Goal: Task Accomplishment & Management: Manage account settings

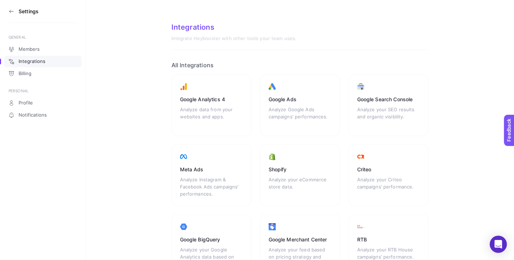
click at [137, 69] on section "Integrations Integrate Heybooster with other tools your team uses. All Integrat…" at bounding box center [300, 204] width 429 height 408
click at [137, 123] on section "Integrations Integrate Heybooster with other tools your team uses. All Integrat…" at bounding box center [300, 204] width 429 height 408
click at [16, 17] on section "Settings" at bounding box center [43, 11] width 69 height 23
click at [13, 15] on section "Settings" at bounding box center [43, 11] width 69 height 23
click at [12, 11] on icon at bounding box center [12, 12] width 6 height 6
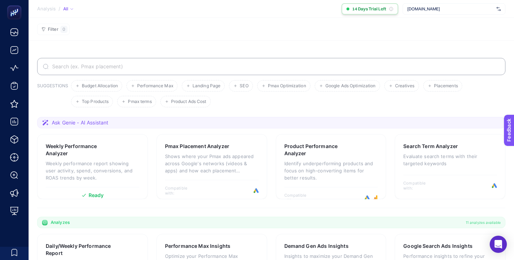
click at [392, 9] on icon at bounding box center [391, 9] width 4 height 4
click at [439, 10] on span "[DOMAIN_NAME]" at bounding box center [451, 9] width 87 height 6
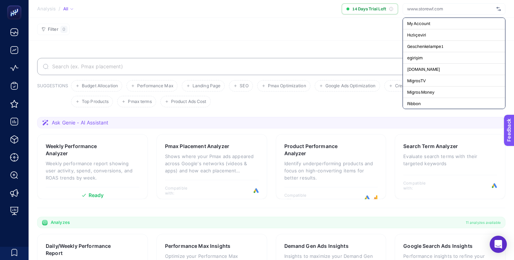
click at [370, 37] on section "Filter 0" at bounding box center [272, 29] width 486 height 23
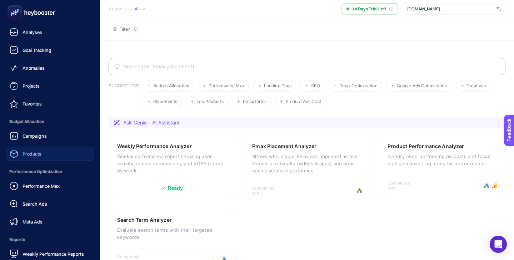
scroll to position [70, 0]
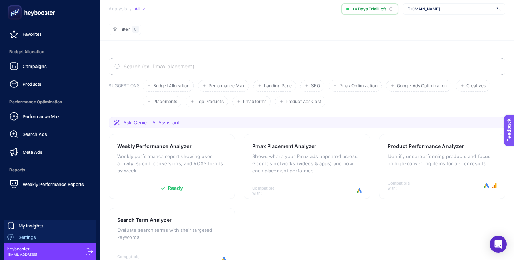
click at [53, 236] on link "Settings" at bounding box center [50, 236] width 93 height 11
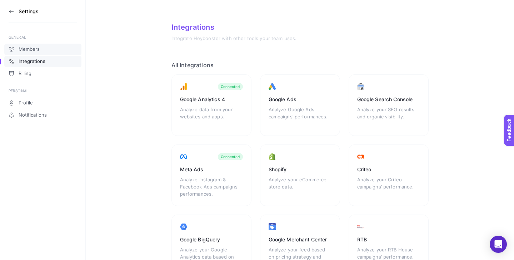
click at [39, 51] on span "Members" at bounding box center [29, 49] width 21 height 6
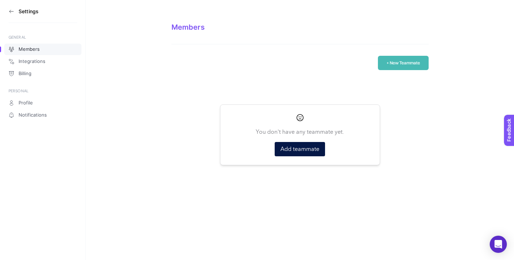
click at [402, 62] on button "+ New Teammate" at bounding box center [403, 63] width 51 height 14
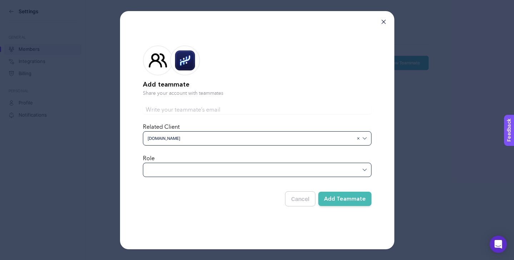
click at [209, 106] on input "text" at bounding box center [257, 109] width 229 height 9
type input "[EMAIL_ADDRESS][DOMAIN_NAME]"
click at [265, 83] on h2 "Add teammate" at bounding box center [257, 85] width 229 height 10
click at [259, 165] on div at bounding box center [257, 170] width 229 height 14
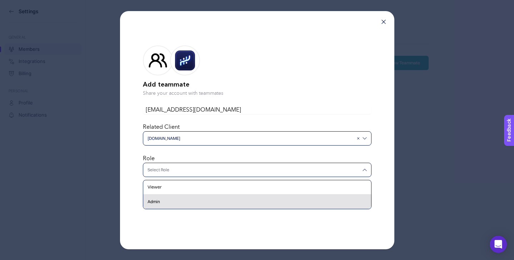
click at [214, 203] on div "Admin" at bounding box center [257, 202] width 228 height 14
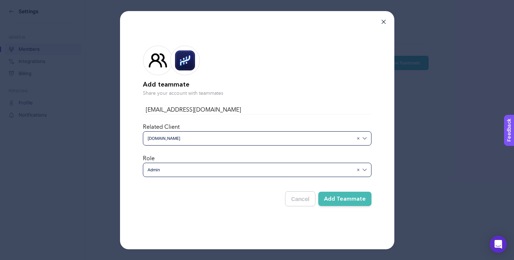
click at [214, 199] on div "Cancel Add Teammate" at bounding box center [257, 196] width 229 height 21
click at [349, 195] on button "Add Teammate" at bounding box center [345, 199] width 53 height 14
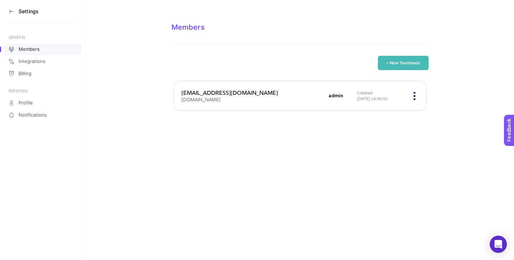
click at [11, 11] on icon at bounding box center [12, 12] width 6 height 6
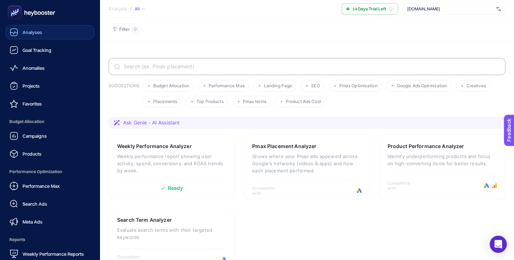
click at [34, 30] on span "Analyses" at bounding box center [33, 32] width 20 height 6
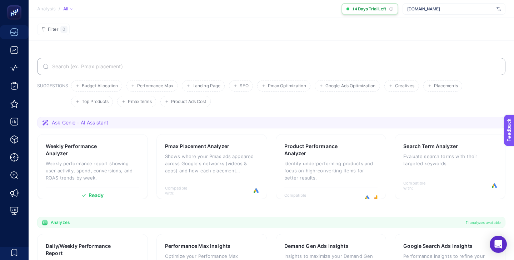
click at [370, 13] on div "14 Days Trial Left" at bounding box center [370, 8] width 57 height 11
click at [392, 9] on icon at bounding box center [391, 9] width 4 height 4
click at [347, 8] on div at bounding box center [348, 9] width 3 height 3
click at [351, 10] on div "14 Days Trial Left" at bounding box center [370, 8] width 57 height 11
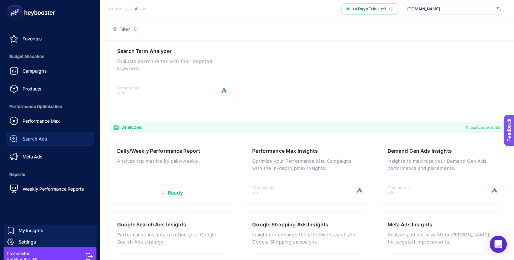
scroll to position [67, 0]
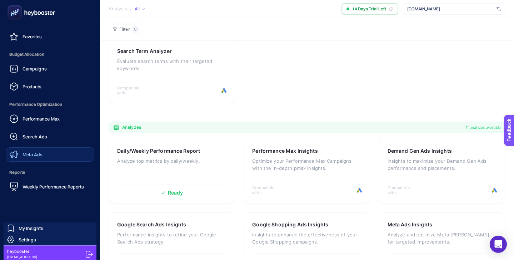
click at [43, 148] on link "Meta Ads" at bounding box center [50, 154] width 89 height 14
